Goal: Obtain resource: Download file/media

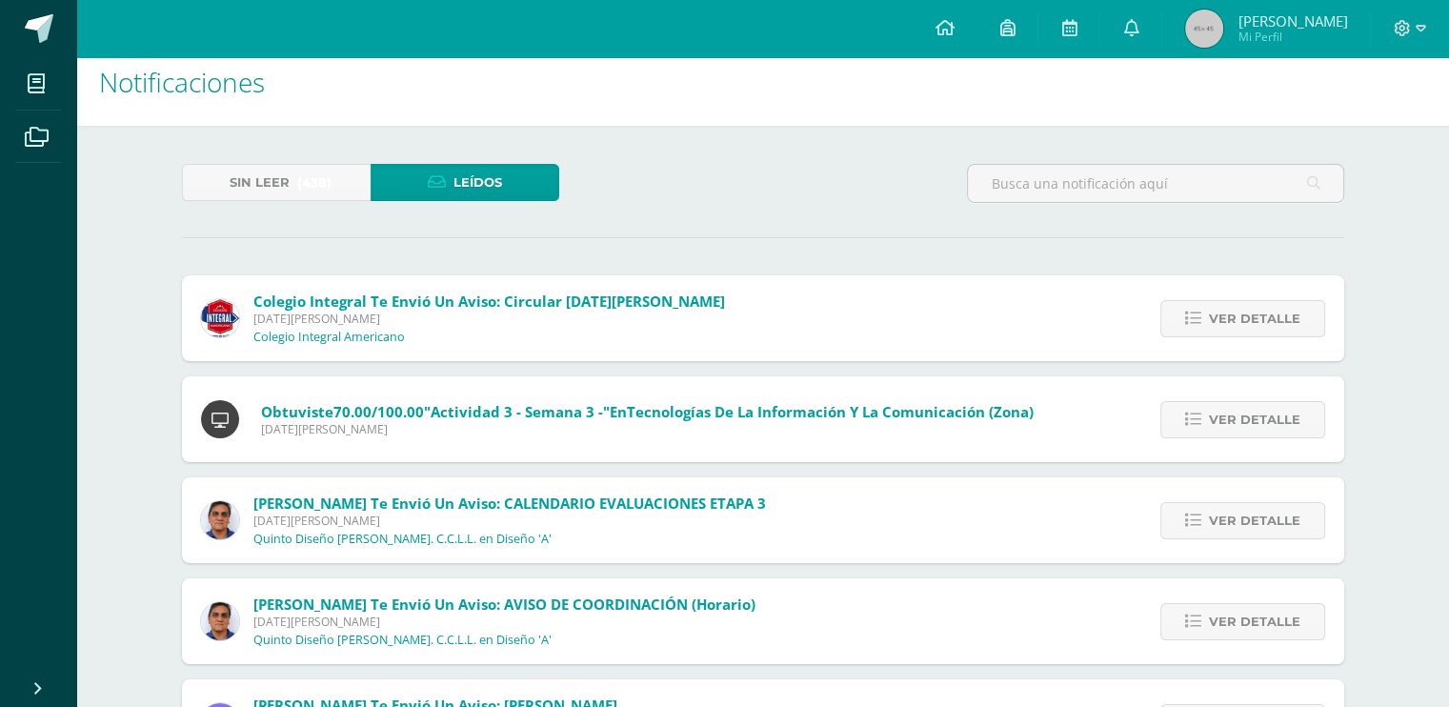
scroll to position [3, 0]
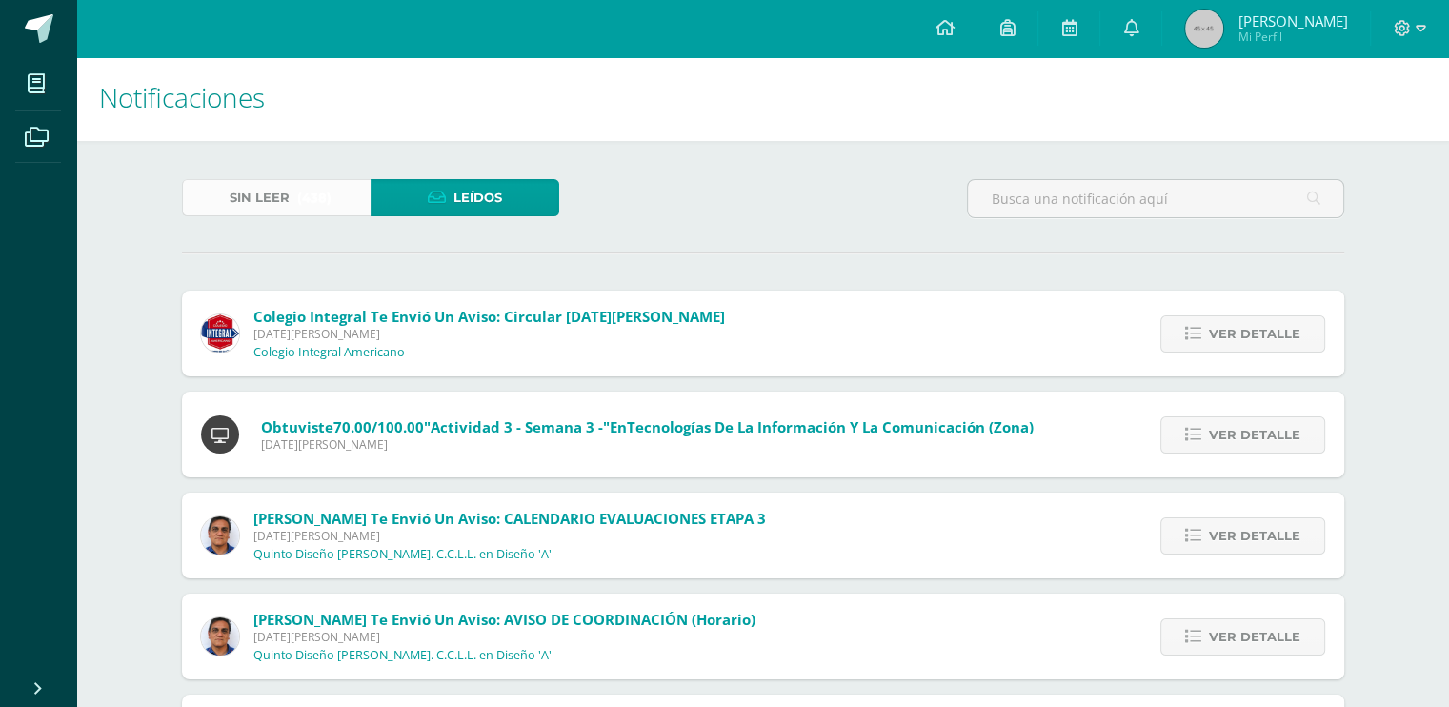
click at [320, 206] on span "(438)" at bounding box center [314, 197] width 34 height 35
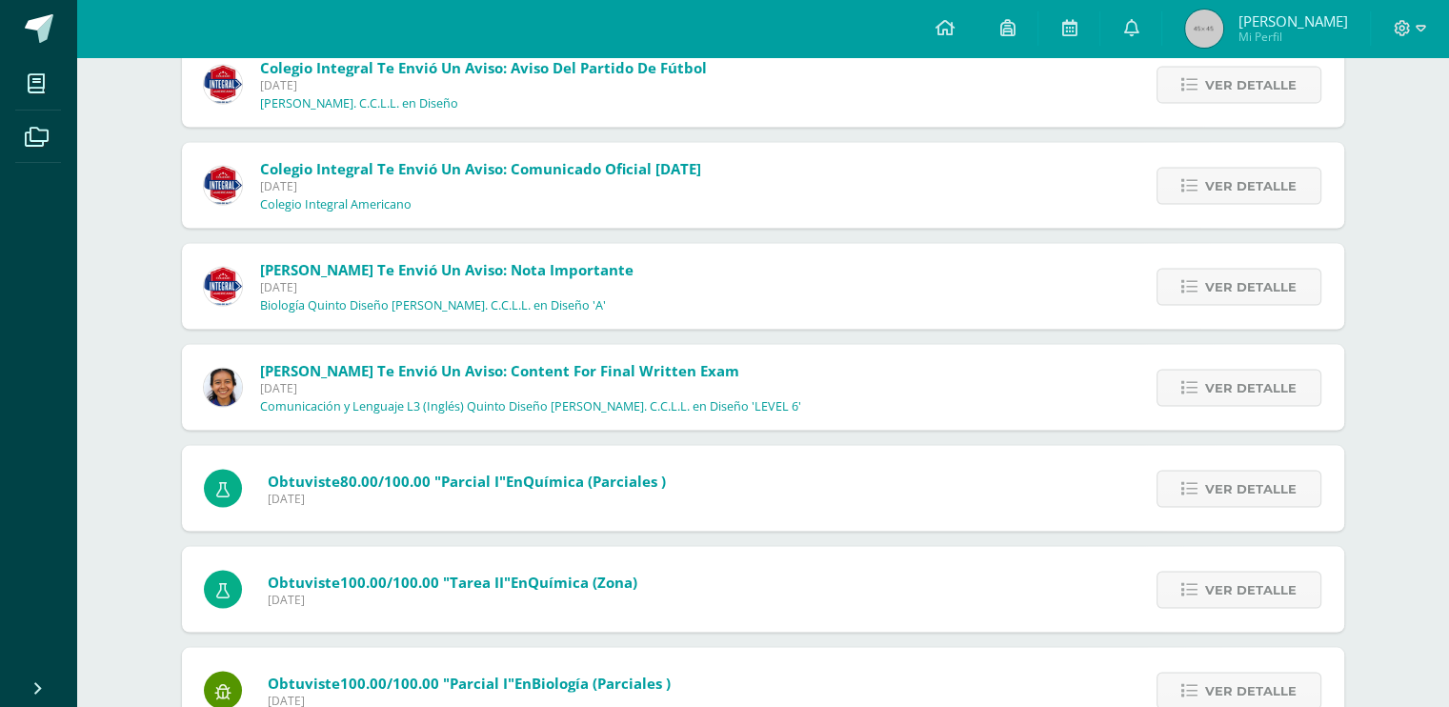
scroll to position [3682, 0]
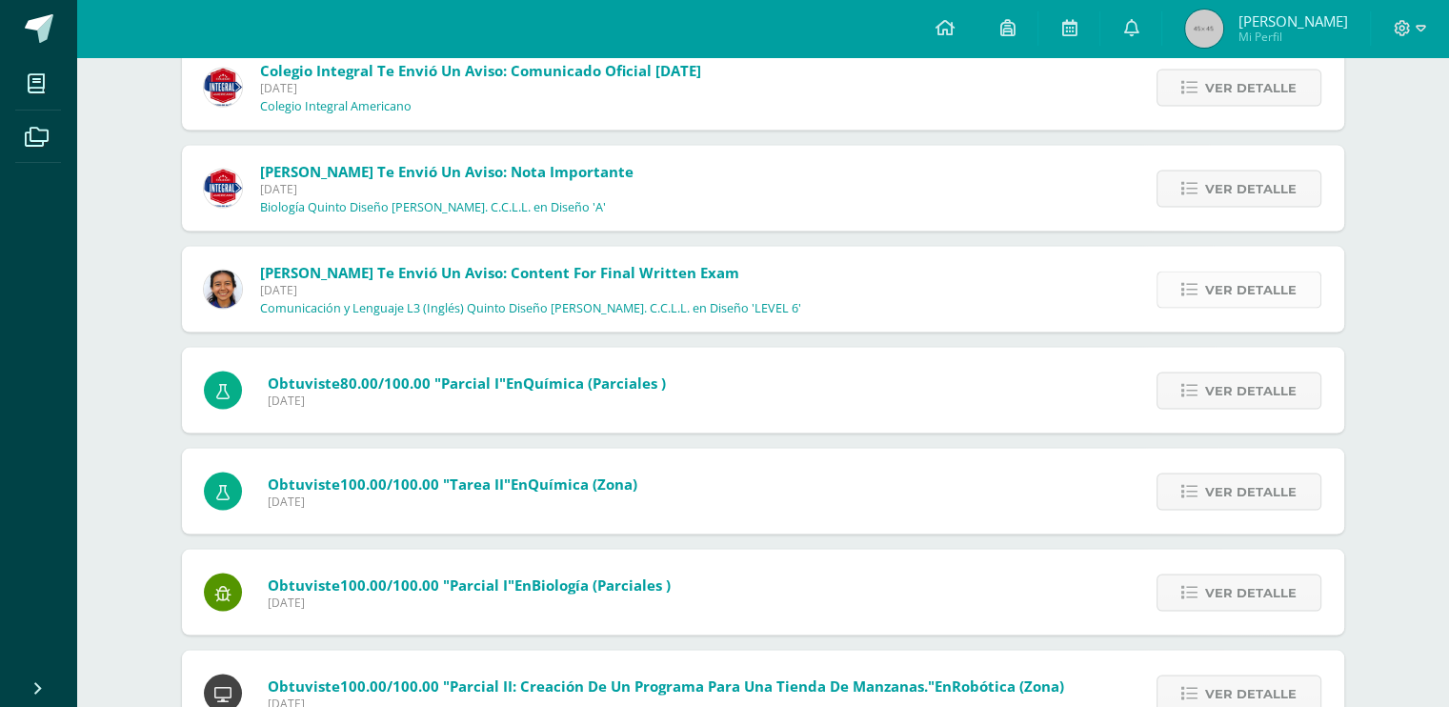
click at [1209, 280] on span "Ver detalle" at bounding box center [1250, 289] width 91 height 35
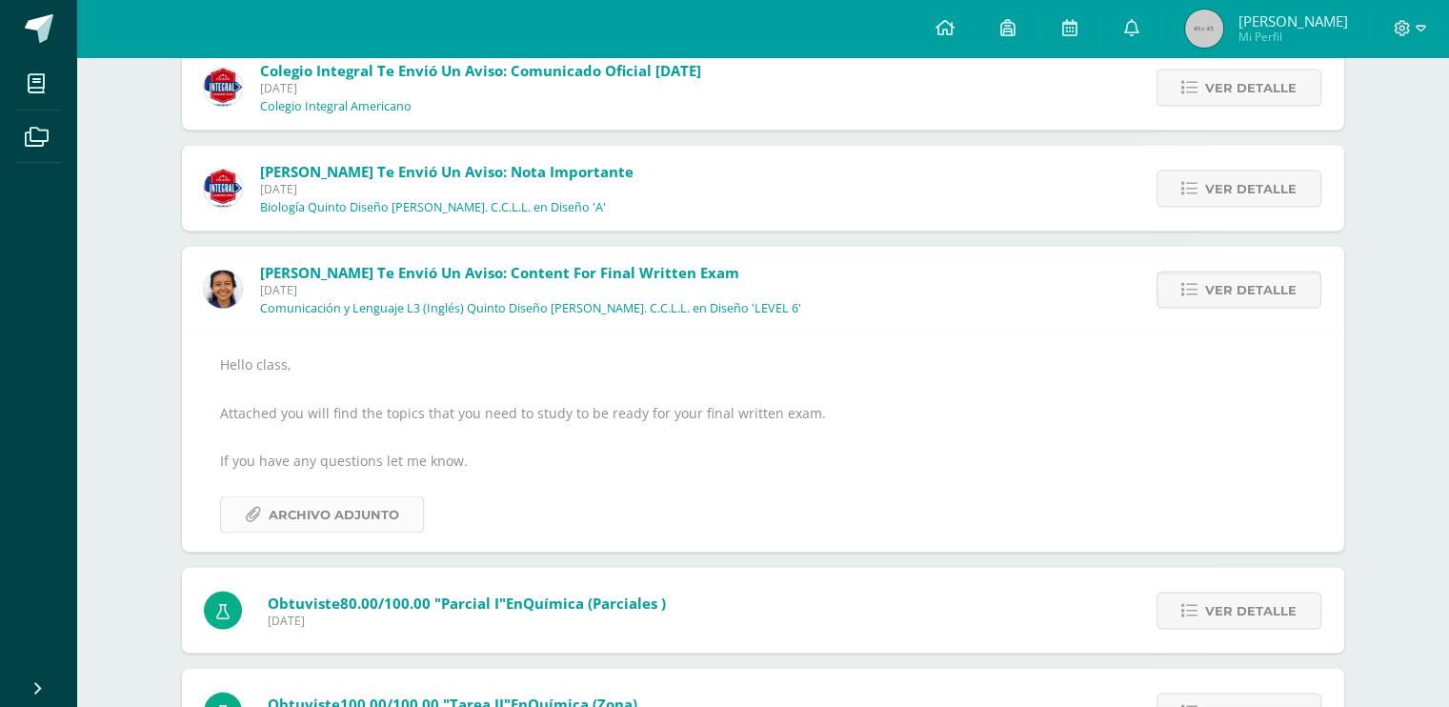
click at [333, 512] on span "Archivo Adjunto" at bounding box center [334, 514] width 131 height 35
